Goal: Check status: Check status

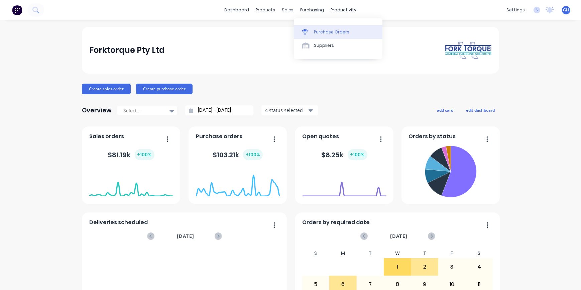
click at [323, 33] on div "Purchase Orders" at bounding box center [331, 32] width 35 height 6
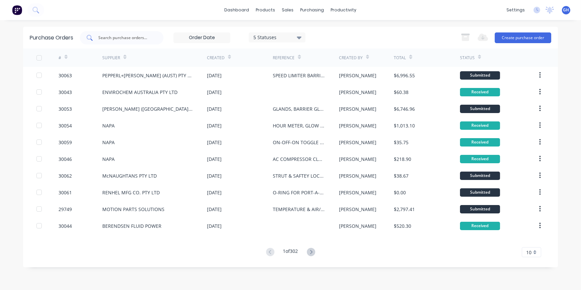
click at [128, 38] on input "text" at bounding box center [125, 37] width 55 height 7
click at [339, 10] on div "productivity" at bounding box center [344, 10] width 32 height 10
click at [355, 29] on div "Workflow" at bounding box center [355, 32] width 20 height 6
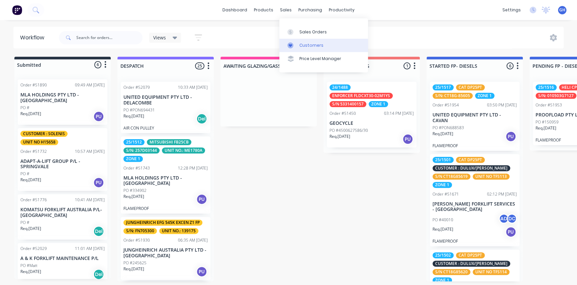
click at [309, 47] on div "Customers" at bounding box center [311, 45] width 24 height 6
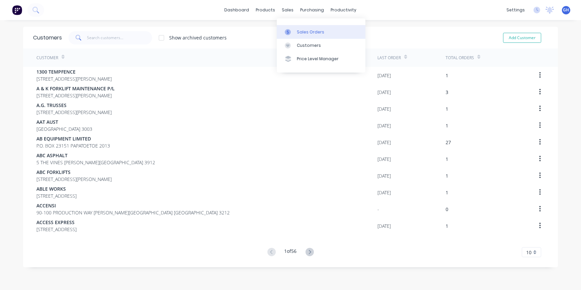
click at [301, 34] on div "Sales Orders" at bounding box center [310, 32] width 27 height 6
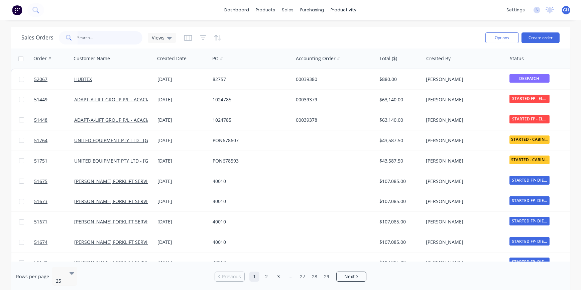
drag, startPoint x: 81, startPoint y: 40, endPoint x: 79, endPoint y: 46, distance: 6.8
click at [80, 40] on input "text" at bounding box center [110, 37] width 65 height 13
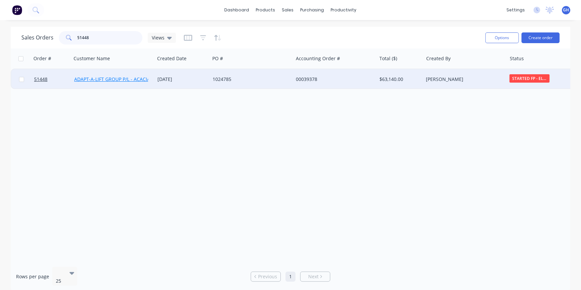
type input "51448"
click at [115, 79] on link "ADAPT-A-LIFT GROUP P/L - ACACIA RIDGE" at bounding box center [119, 79] width 91 height 6
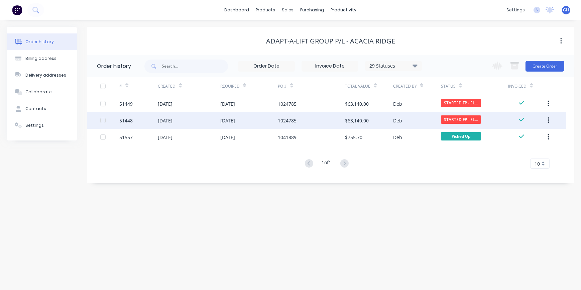
click at [172, 121] on div "[DATE]" at bounding box center [165, 120] width 15 height 7
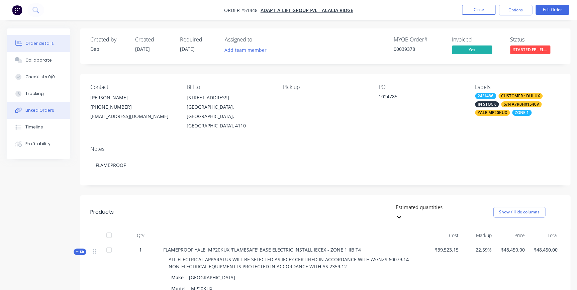
click at [55, 112] on button "Linked Orders" at bounding box center [39, 110] width 64 height 17
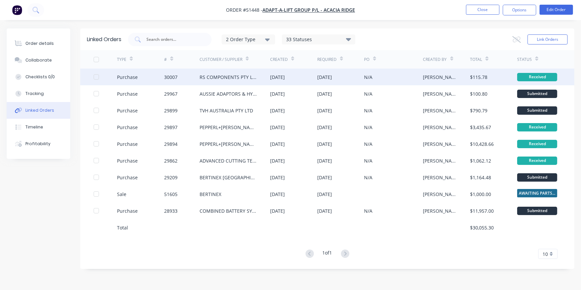
click at [232, 79] on div "RS COMPONENTS PTY LTD" at bounding box center [228, 77] width 57 height 7
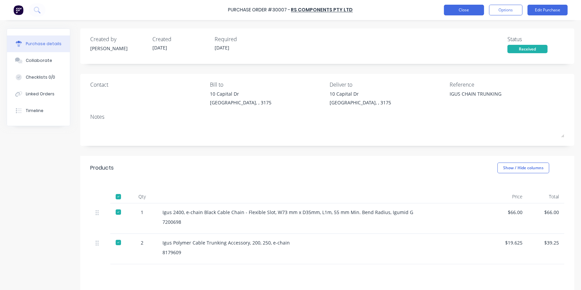
click at [464, 13] on button "Close" at bounding box center [464, 10] width 40 height 11
click at [40, 97] on div "Linked Orders" at bounding box center [40, 94] width 29 height 6
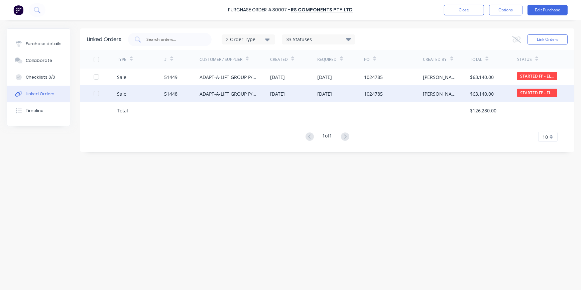
click at [223, 97] on div "ADAPT-A-LIFT GROUP P/L - ACACIA RIDGE" at bounding box center [228, 93] width 57 height 7
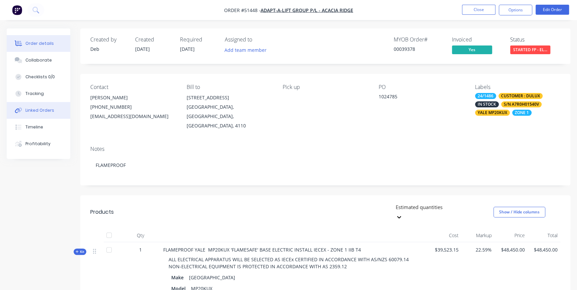
click at [37, 111] on div "Linked Orders" at bounding box center [39, 110] width 29 height 6
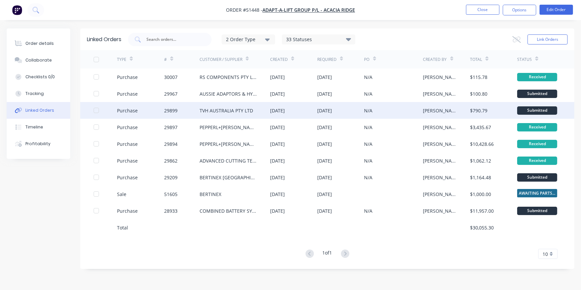
click at [235, 114] on div "TVH AUSTRALIA PTY LTD" at bounding box center [235, 110] width 71 height 17
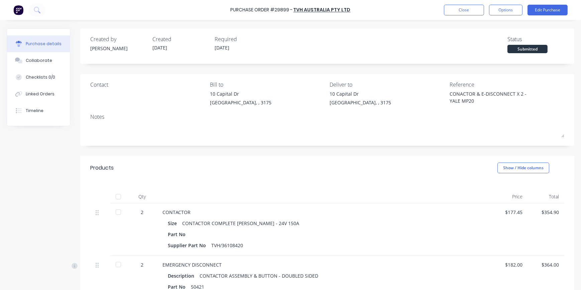
scroll to position [61, 0]
